Goal: Book appointment/travel/reservation

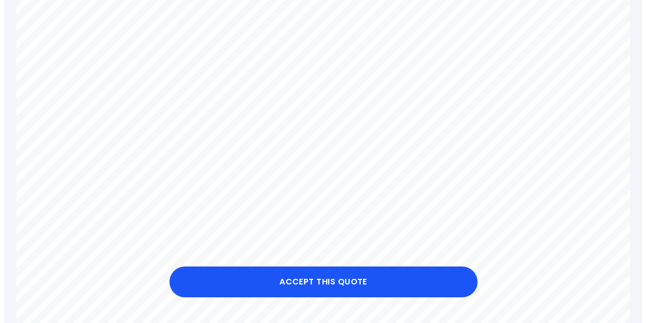
scroll to position [359, 0]
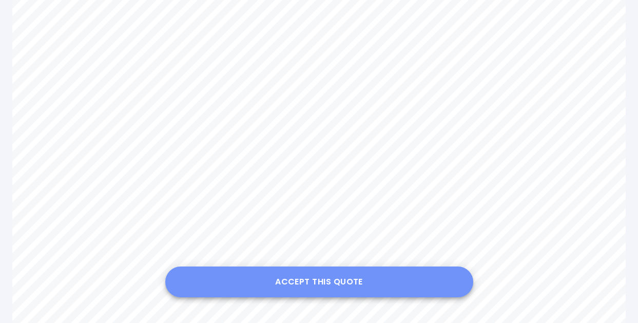
click at [330, 287] on button "Accept this Quote" at bounding box center [319, 281] width 308 height 31
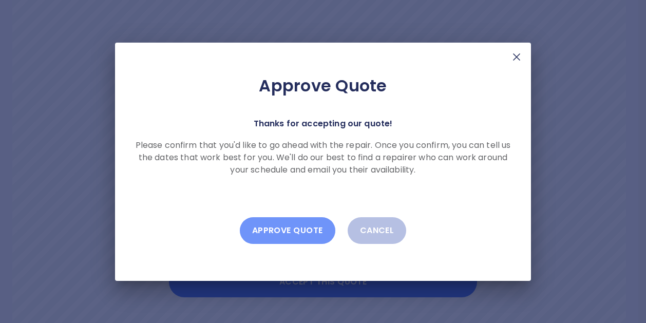
click at [277, 231] on button "Approve Quote" at bounding box center [287, 230] width 95 height 27
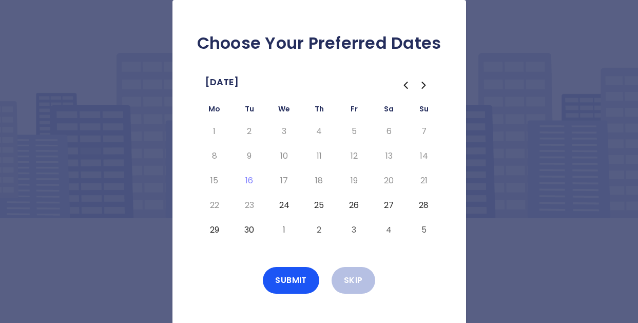
click at [423, 87] on icon "Go to the Next Month" at bounding box center [423, 85] width 3 height 6
click at [352, 153] on button "10" at bounding box center [354, 156] width 18 height 16
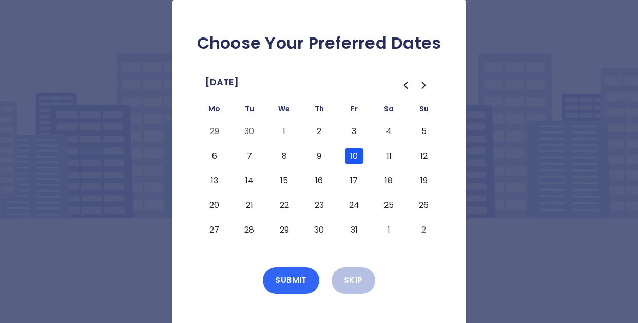
click at [286, 275] on button "Submit" at bounding box center [291, 280] width 56 height 27
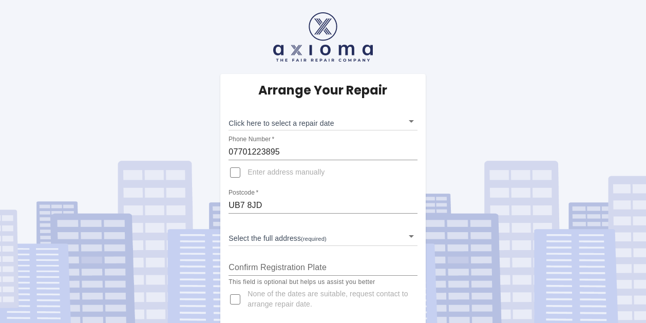
click at [407, 120] on body "Arrange Your Repair Click here to select a repair date ​ Phone Number   * 07701…" at bounding box center [323, 164] width 646 height 328
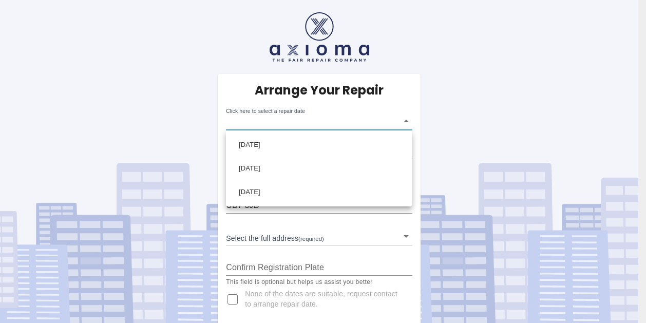
click at [405, 121] on div at bounding box center [323, 161] width 646 height 323
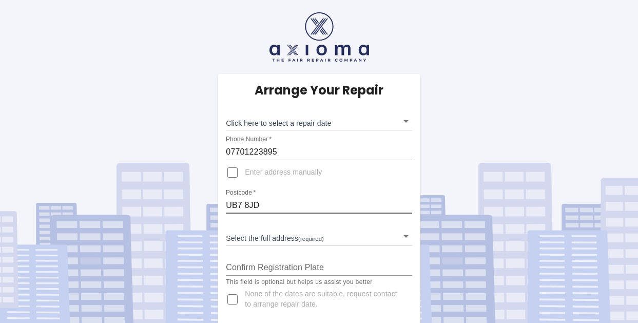
drag, startPoint x: 271, startPoint y: 205, endPoint x: 187, endPoint y: 207, distance: 84.2
click at [187, 207] on div "Arrange Your Repair Click here to select a repair date ​ Phone Number   * 07701…" at bounding box center [318, 164] width 653 height 328
click at [275, 207] on input "UB7 8JD" at bounding box center [319, 205] width 186 height 16
drag, startPoint x: 261, startPoint y: 205, endPoint x: 212, endPoint y: 190, distance: 51.0
click at [208, 204] on div "Arrange Your Repair Click here to select a repair date ​ Phone Number   * 07701…" at bounding box center [318, 164] width 653 height 328
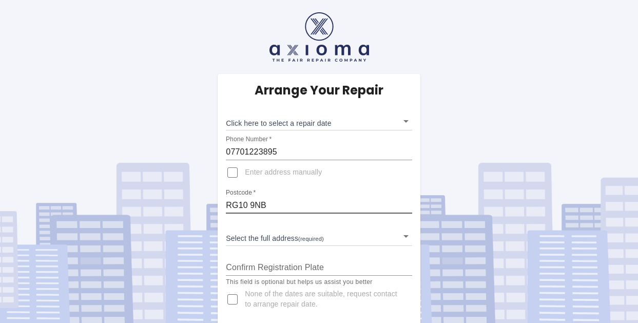
type input "RG10 9NB"
click at [408, 236] on body "Arrange Your Repair Click here to select a repair date ​ Phone Number   * 07701…" at bounding box center [319, 164] width 638 height 328
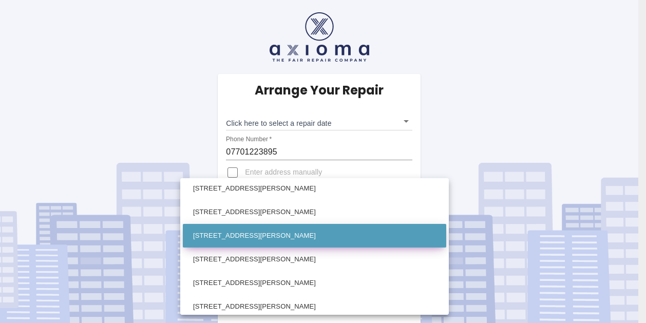
scroll to position [103, 0]
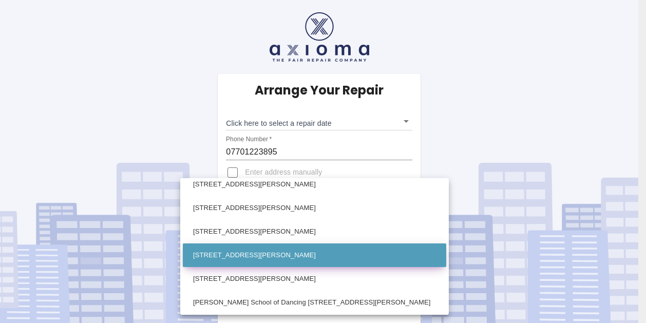
click at [227, 258] on li "8 Llewellyn Park Twyford, Reading Berkshire" at bounding box center [314, 255] width 263 height 24
type input "8 Llewellyn Park Twyford, Reading Berkshire"
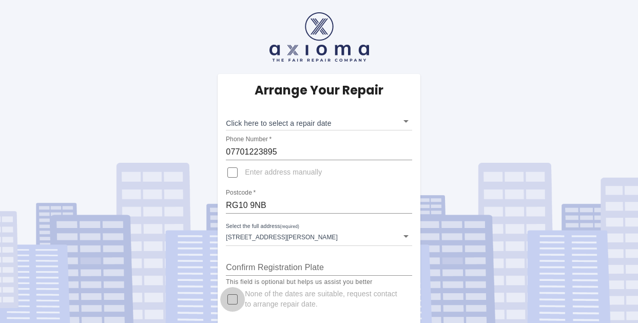
click at [234, 298] on input "None of the dates are suitable, request contact to arrange repair date." at bounding box center [232, 299] width 25 height 25
checkbox input "true"
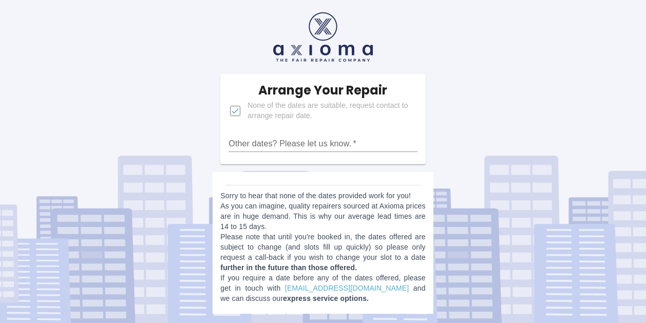
click at [240, 144] on input "Other dates? Please let us know.   *" at bounding box center [322, 143] width 188 height 16
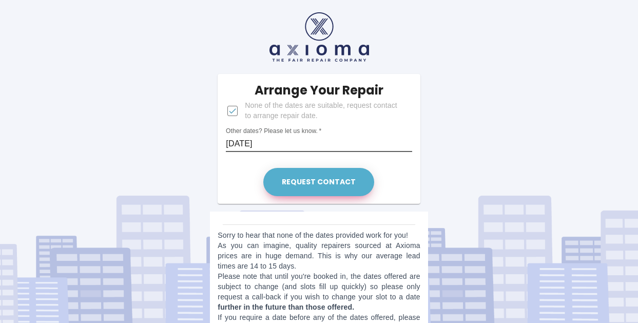
type input "Fri 10th October"
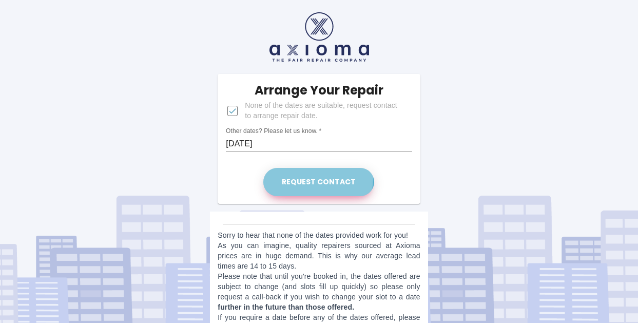
click at [314, 178] on button "Request contact" at bounding box center [318, 182] width 111 height 28
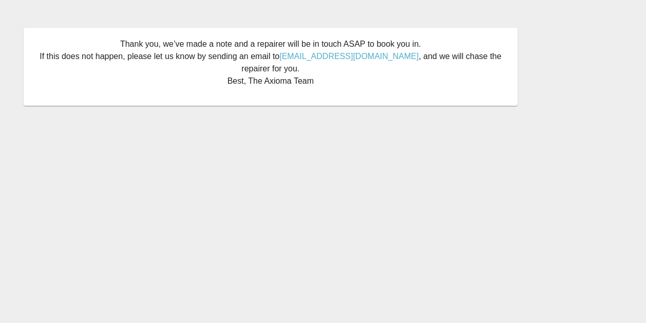
click at [228, 190] on main "Thank you, we’ve made a note and a repairer will be in touch ASAP to book you i…" at bounding box center [323, 161] width 646 height 323
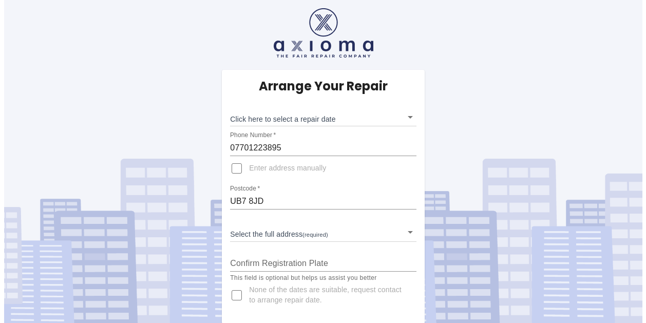
scroll to position [5, 0]
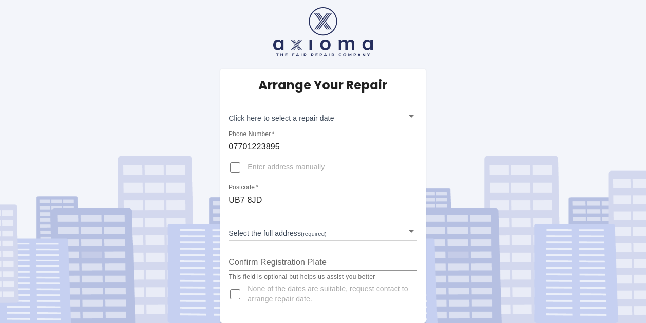
click at [407, 117] on body "Arrange Your Repair Click here to select a repair date ​ Phone Number   * 07701…" at bounding box center [323, 159] width 646 height 328
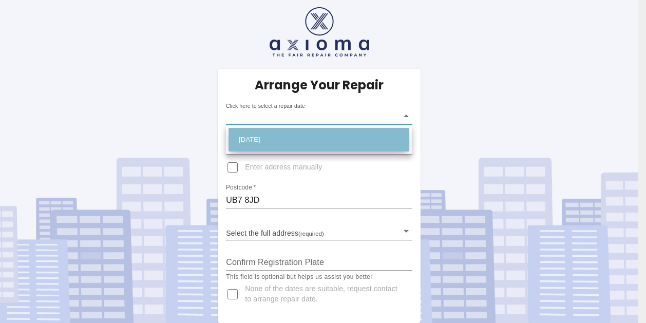
click at [261, 140] on li "Fri Oct 10 2025" at bounding box center [318, 140] width 181 height 24
type input "2025-10-10T00:00:00.000Z"
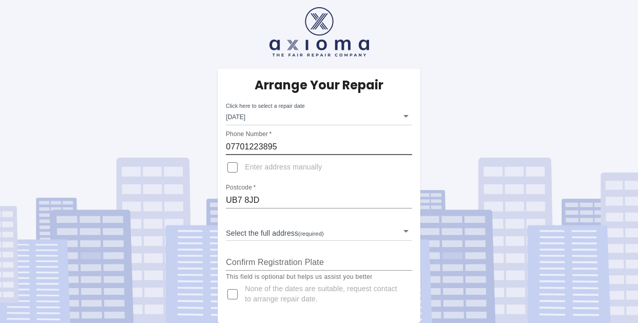
drag, startPoint x: 288, startPoint y: 148, endPoint x: 193, endPoint y: 150, distance: 95.0
click at [193, 150] on div "Arrange Your Repair Click here to select a repair date Fri Oct 10 2025 2025-10-…" at bounding box center [318, 159] width 653 height 328
type input "07780670278"
drag, startPoint x: 260, startPoint y: 202, endPoint x: 224, endPoint y: 205, distance: 36.1
click at [224, 205] on div "Arrange Your Repair Click here to select a repair date Fri Oct 10 2025 2025-10-…" at bounding box center [319, 196] width 202 height 254
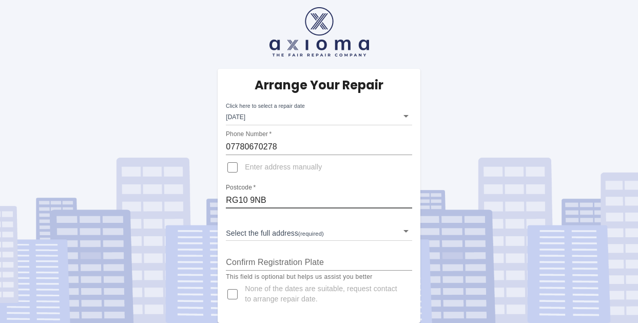
type input "RG10 9NB"
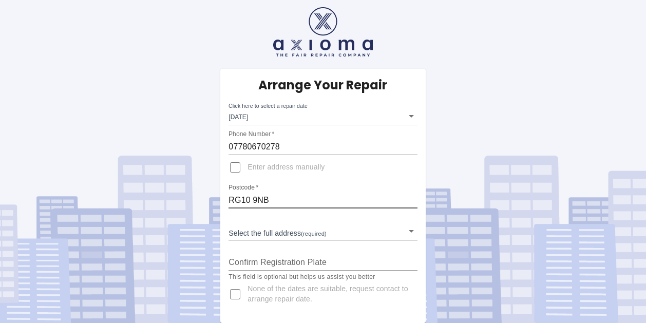
click at [405, 232] on body "Arrange Your Repair Click here to select a repair date Fri Oct 10 2025 2025-10-…" at bounding box center [323, 159] width 646 height 328
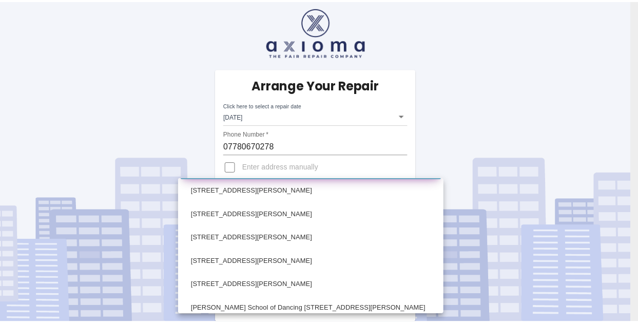
scroll to position [103, 0]
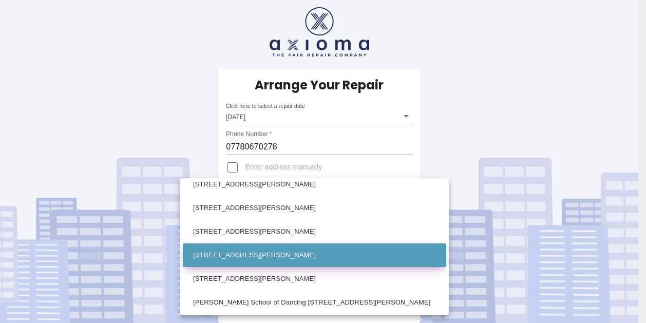
click at [246, 258] on li "8 Llewellyn Park Twyford, Reading Berkshire" at bounding box center [314, 255] width 263 height 24
type input "8 Llewellyn Park Twyford, Reading Berkshire"
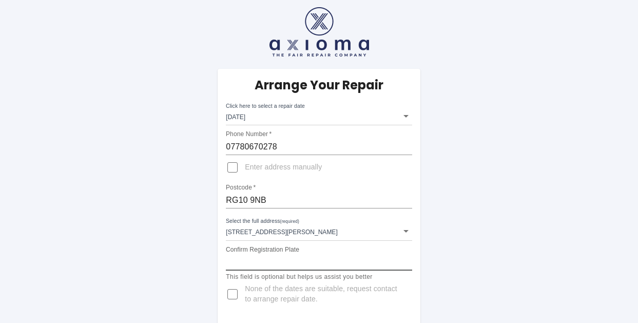
click at [266, 262] on input "Confirm Registration Plate" at bounding box center [319, 262] width 186 height 16
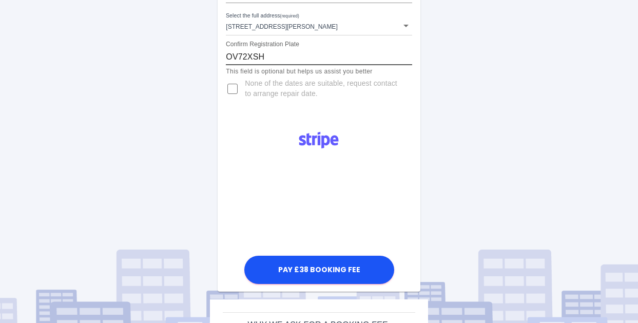
scroll to position [262, 0]
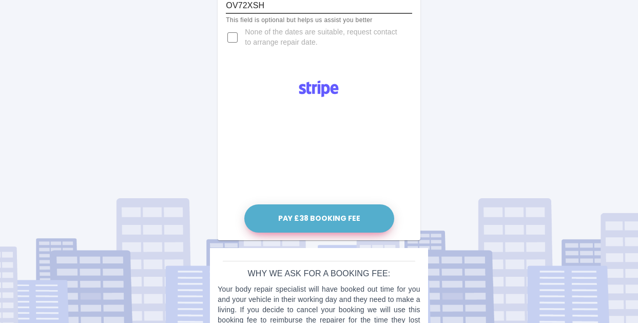
type input "OV72XSH"
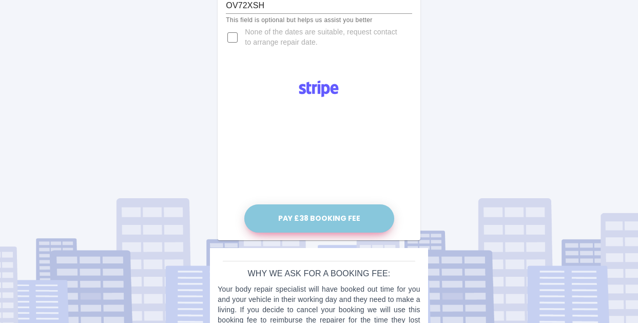
click at [312, 219] on button "Pay £38 Booking Fee" at bounding box center [319, 218] width 150 height 28
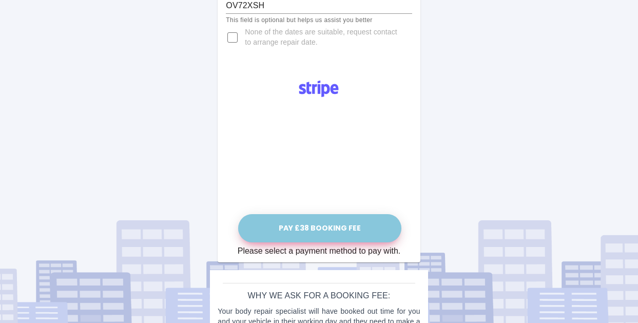
click at [328, 228] on button "Pay £38 Booking Fee" at bounding box center [319, 228] width 163 height 28
